Goal: Information Seeking & Learning: Learn about a topic

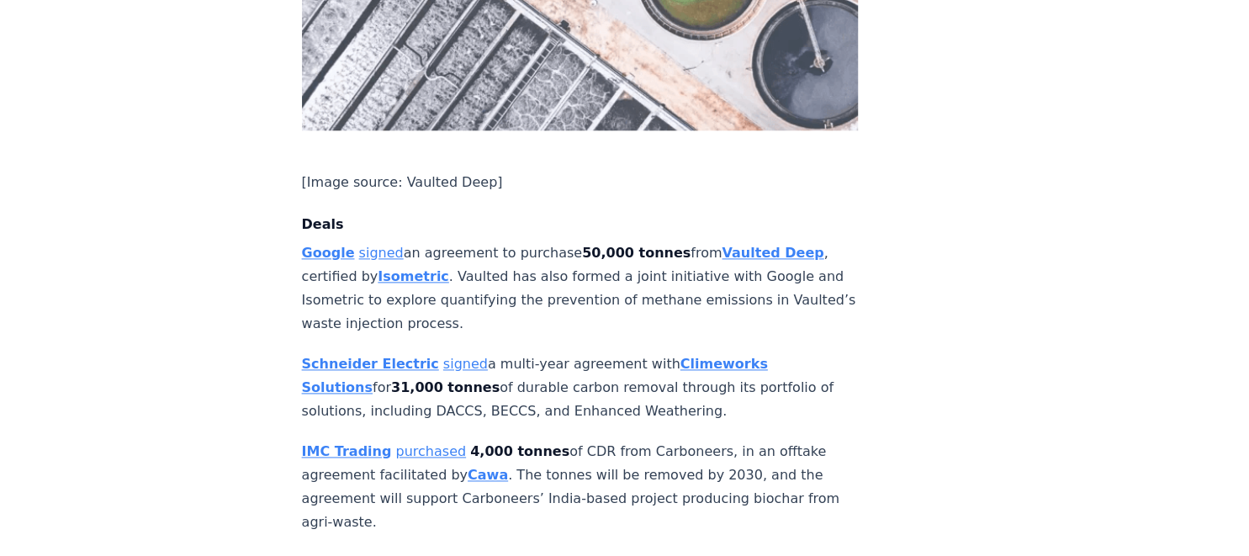
scroll to position [1152, 0]
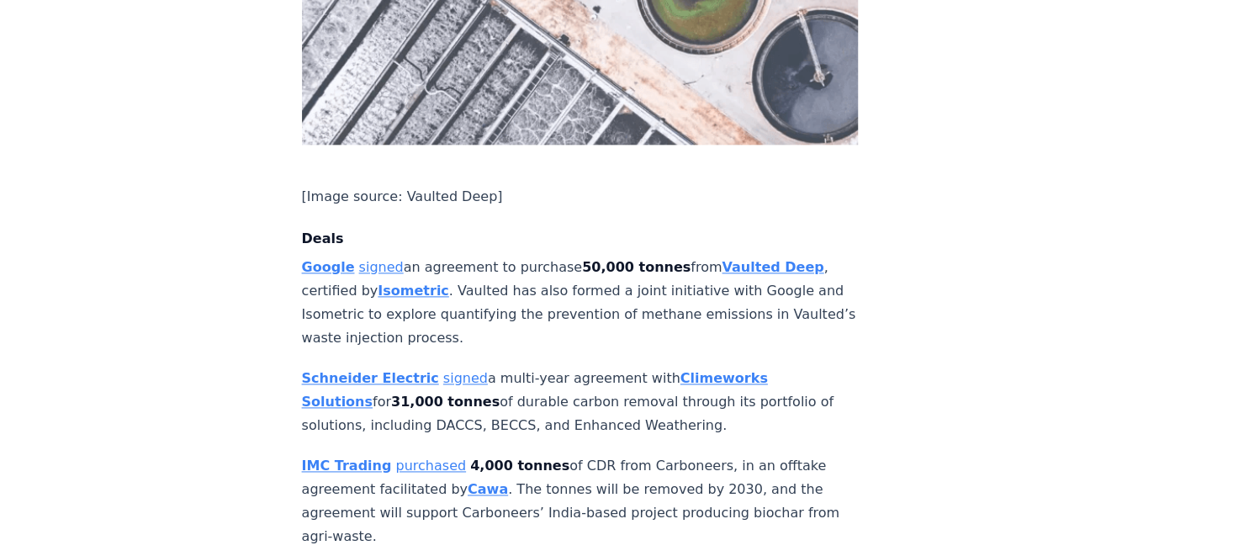
click at [364, 259] on link "signed" at bounding box center [381, 267] width 45 height 16
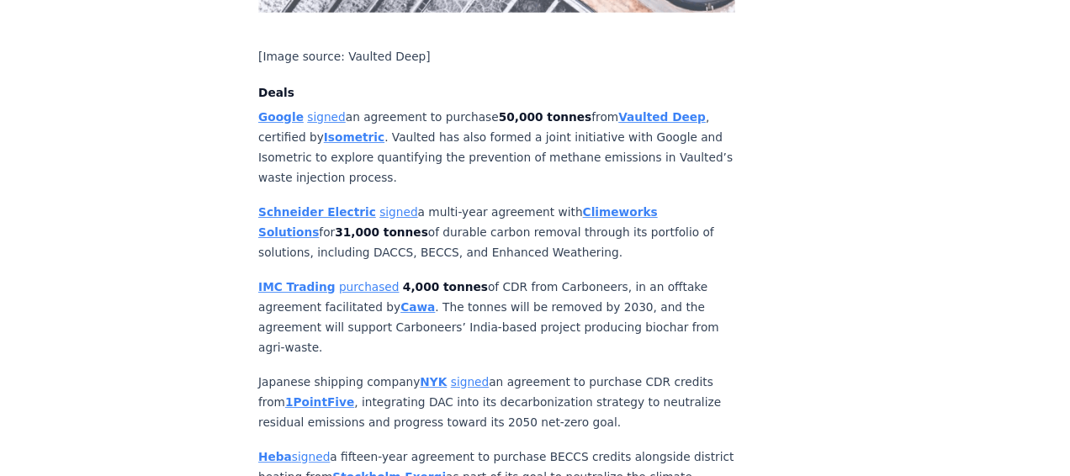
scroll to position [1282, 0]
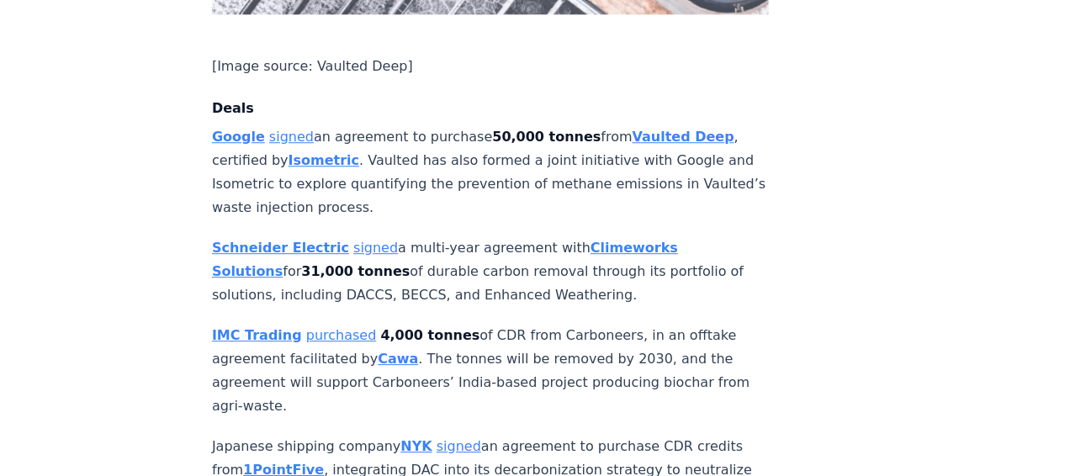
click at [328, 327] on link "purchased" at bounding box center [341, 335] width 71 height 16
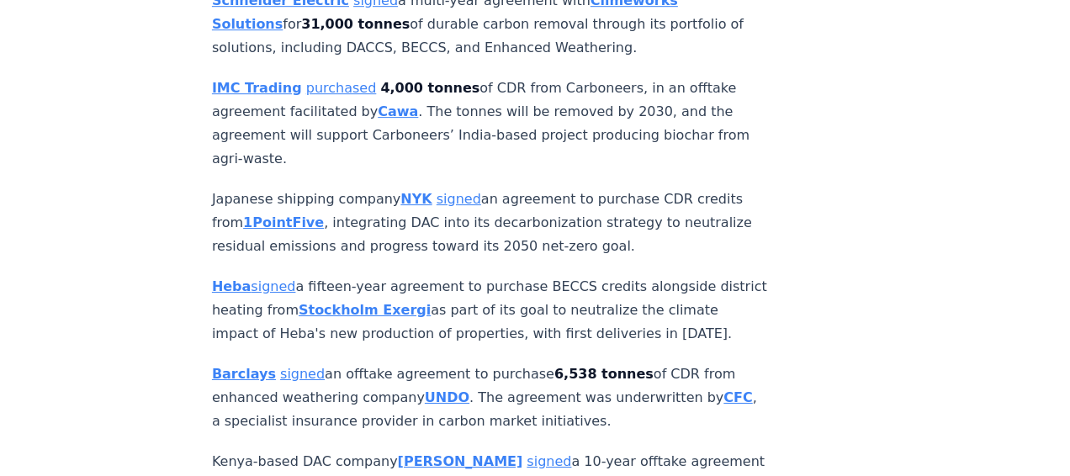
scroll to position [1532, 0]
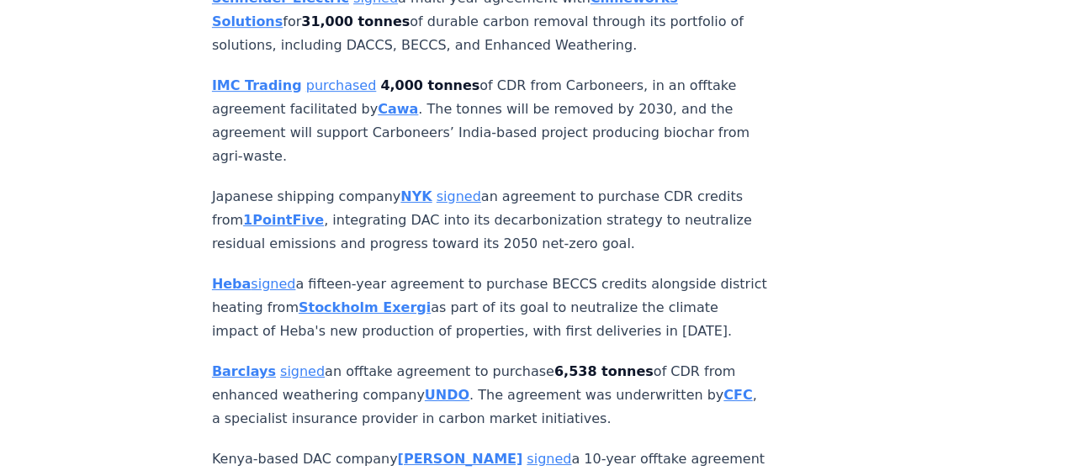
click at [268, 276] on link "signed" at bounding box center [274, 284] width 45 height 16
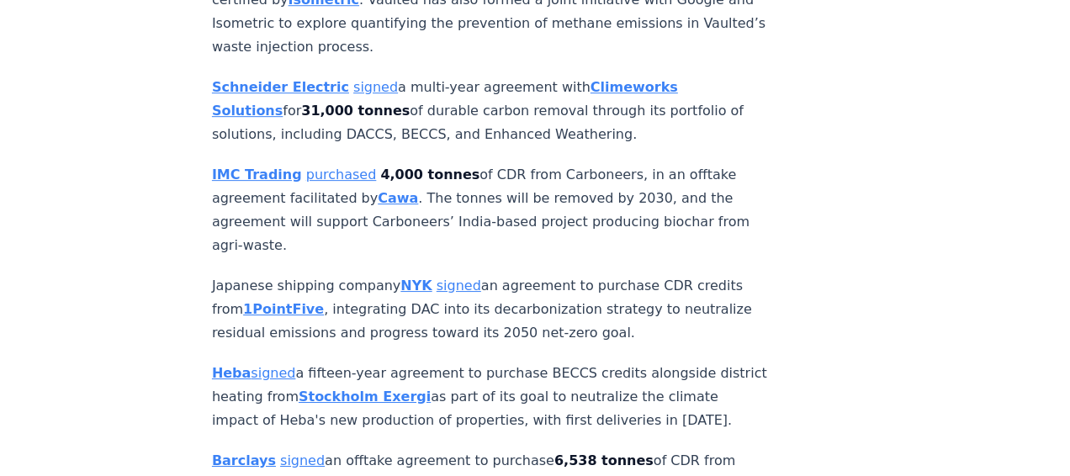
scroll to position [1449, 0]
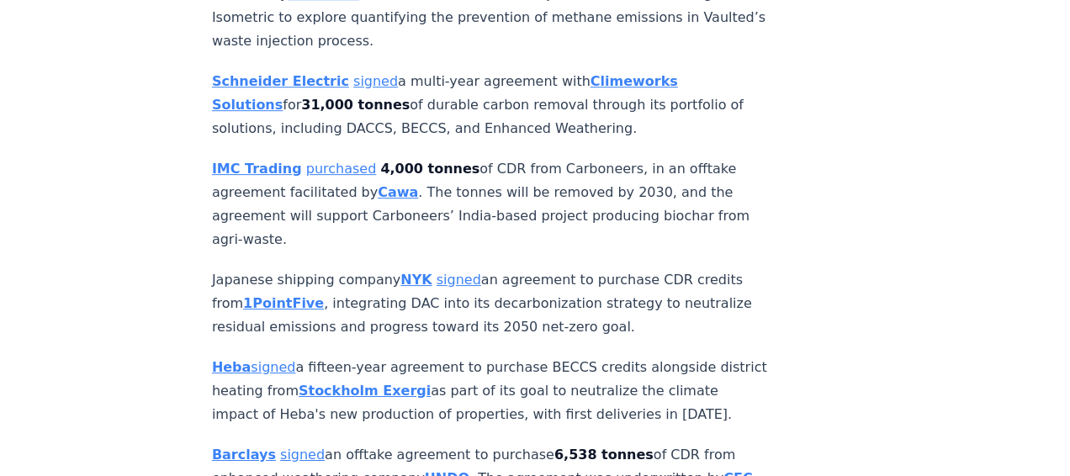
click at [437, 272] on link "signed" at bounding box center [459, 280] width 45 height 16
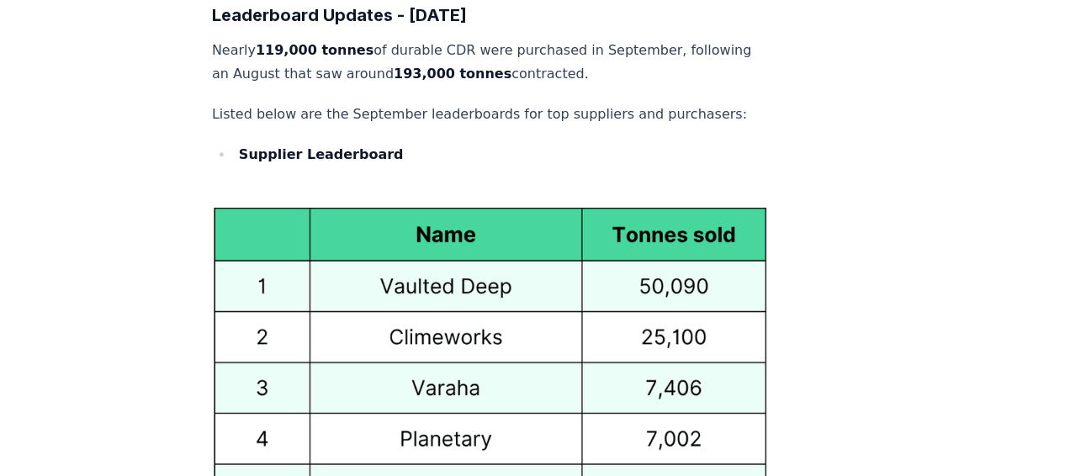
scroll to position [8804, 0]
